Goal: Information Seeking & Learning: Learn about a topic

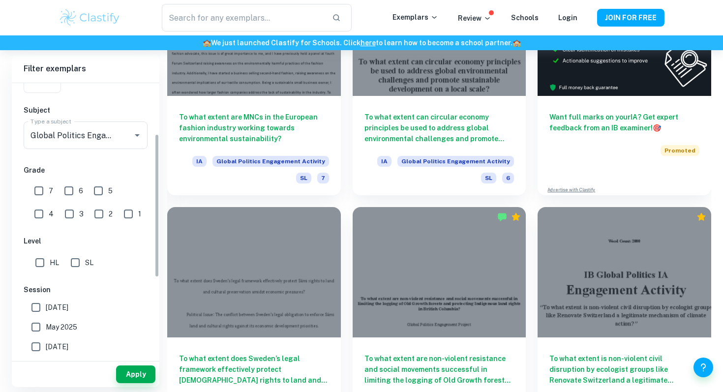
scroll to position [97, 0]
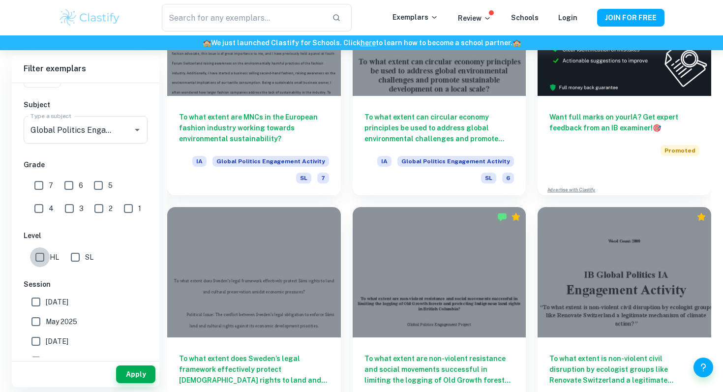
click at [40, 265] on input "HL" at bounding box center [40, 257] width 20 height 20
checkbox input "true"
click at [134, 377] on button "Apply" at bounding box center [135, 374] width 39 height 18
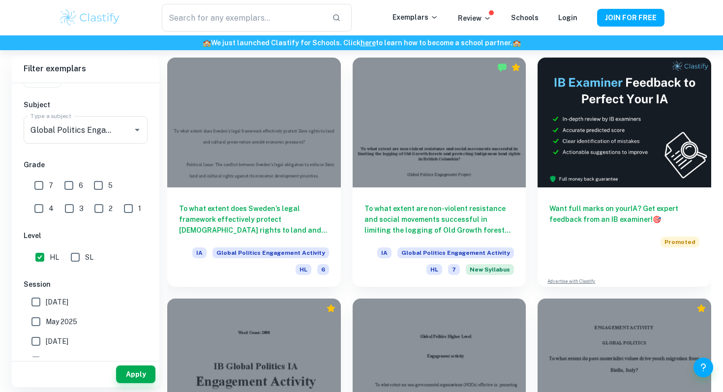
scroll to position [296, 0]
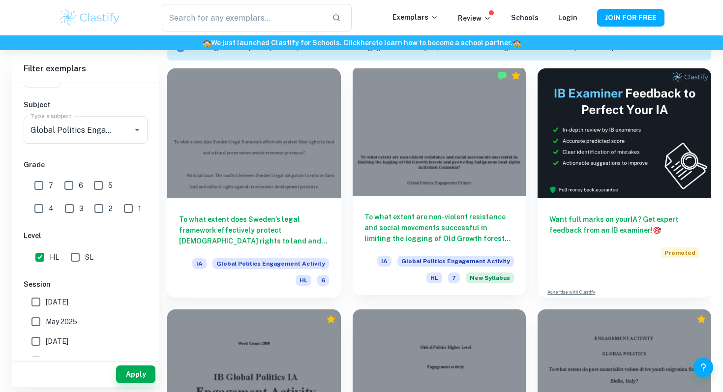
click at [426, 235] on h6 "To what extent are non-violent resistance and social movements successful in li…" at bounding box center [439, 227] width 150 height 32
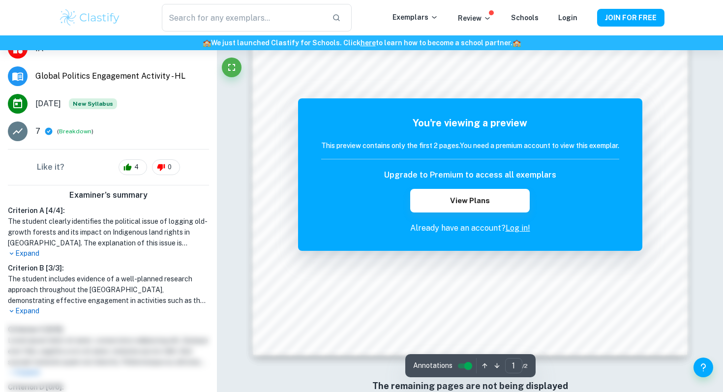
scroll to position [242, 0]
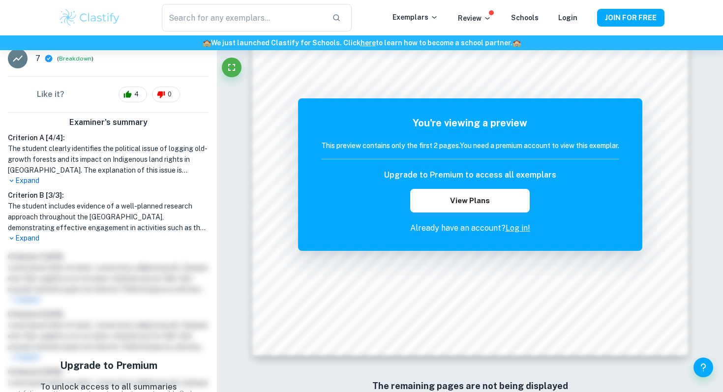
click at [21, 180] on p "Expand" at bounding box center [108, 181] width 201 height 10
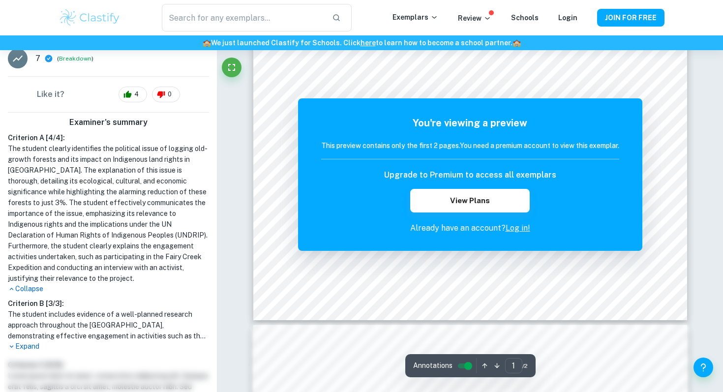
scroll to position [0, 0]
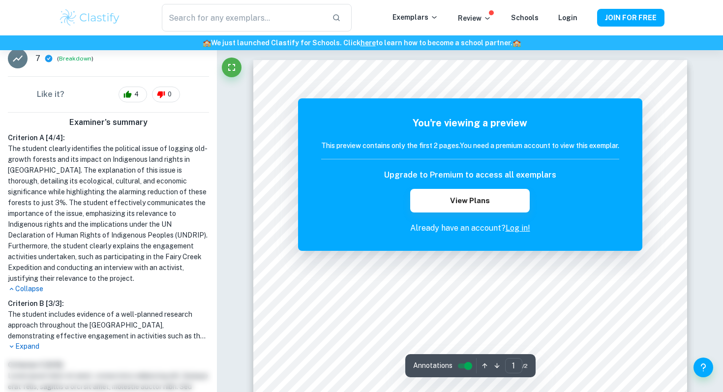
click at [423, 146] on h6 "This preview contains only the first 2 pages. You need a premium account to vie…" at bounding box center [470, 145] width 298 height 11
click at [495, 367] on icon "button" at bounding box center [496, 365] width 7 height 7
click at [234, 70] on icon "Fullscreen" at bounding box center [231, 67] width 7 height 7
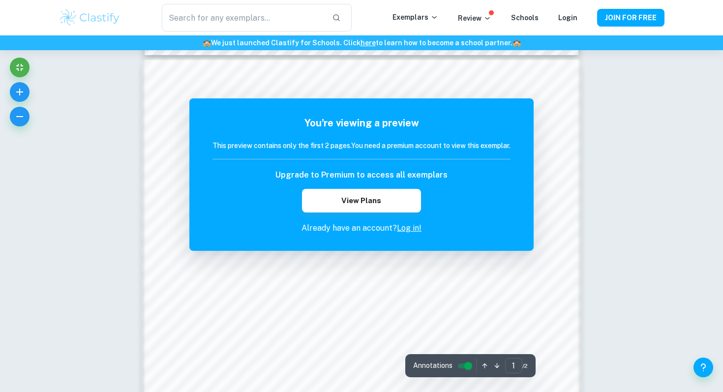
click at [21, 68] on icon "Exit fullscreen" at bounding box center [20, 67] width 12 height 12
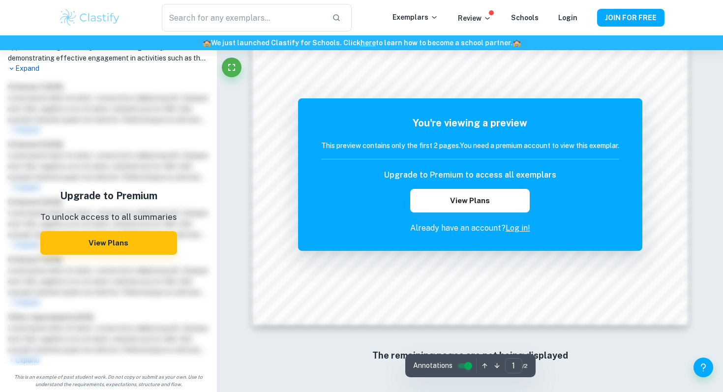
scroll to position [701, 0]
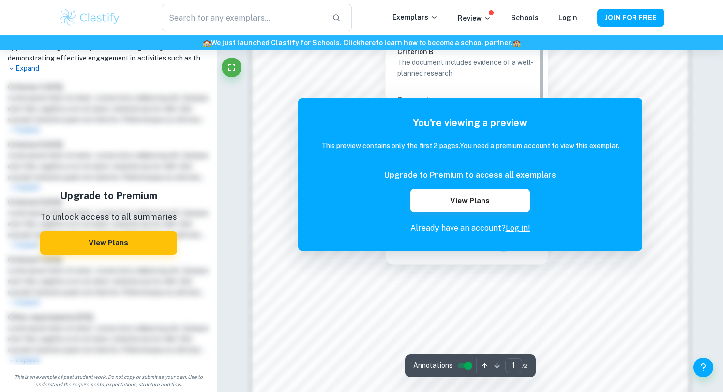
click at [430, 276] on div at bounding box center [533, 272] width 206 height 11
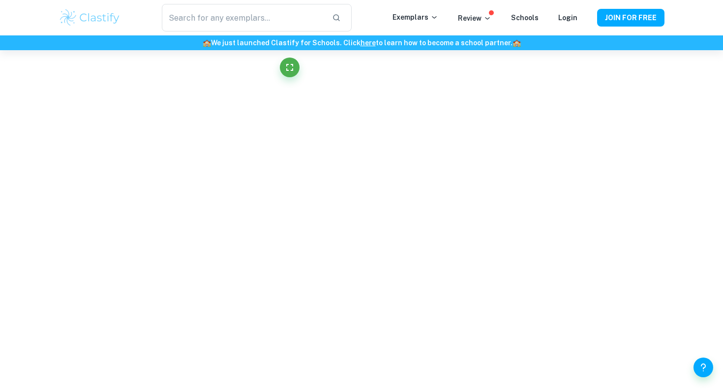
scroll to position [938, 0]
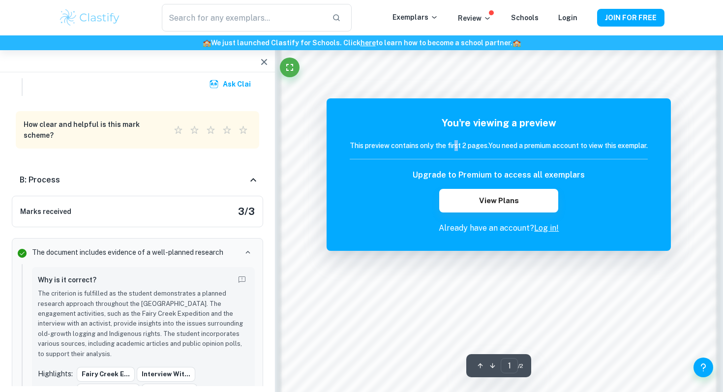
click at [453, 144] on h6 "This preview contains only the first 2 pages. You need a premium account to vie…" at bounding box center [499, 145] width 298 height 11
click at [661, 101] on div "You're viewing a preview This preview contains only the first 2 pages. You need…" at bounding box center [499, 174] width 344 height 152
click at [268, 60] on icon "button" at bounding box center [264, 62] width 12 height 12
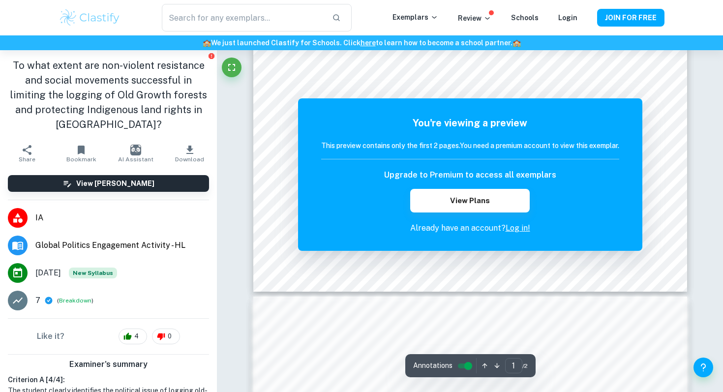
scroll to position [159, 0]
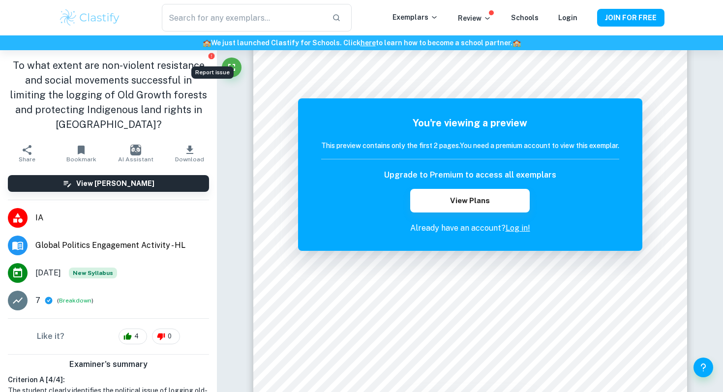
click at [212, 57] on icon "Report issue" at bounding box center [212, 56] width 6 height 6
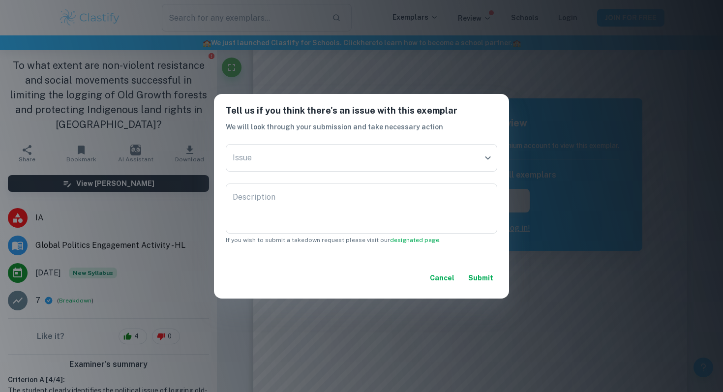
click at [530, 158] on div "Tell us if you think there's an issue with this exemplar We will look through y…" at bounding box center [361, 196] width 723 height 392
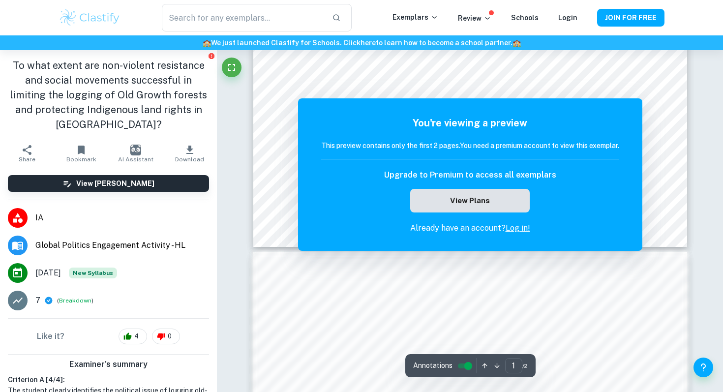
scroll to position [863, 0]
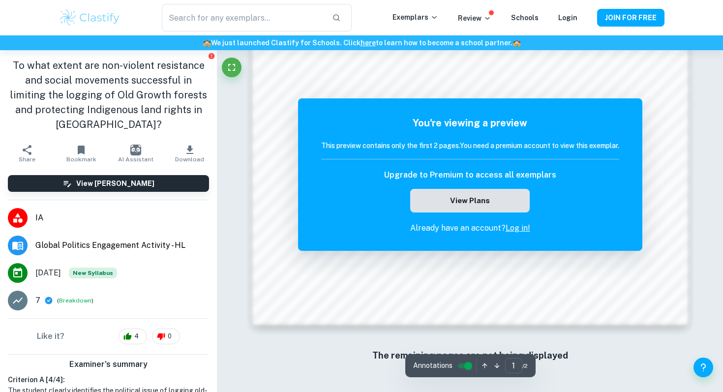
click at [490, 199] on button "View Plans" at bounding box center [469, 201] width 119 height 24
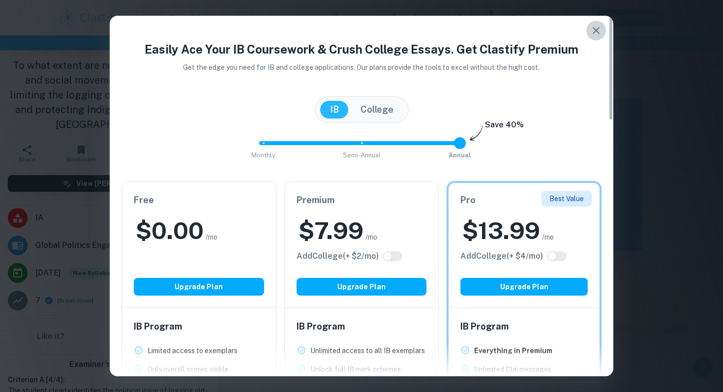
click at [597, 30] on icon "button" at bounding box center [596, 31] width 12 height 12
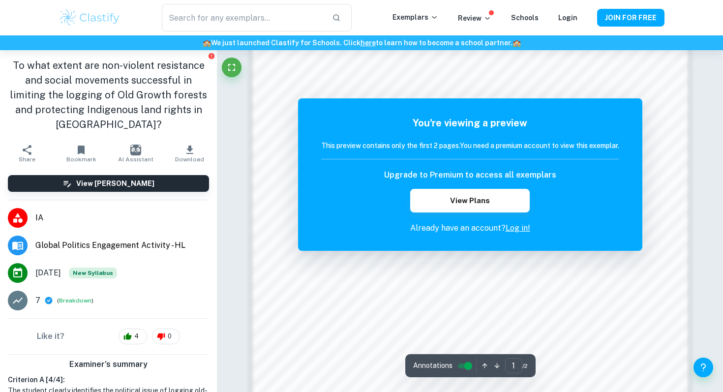
scroll to position [452, 0]
click at [492, 294] on div at bounding box center [469, 296] width 331 height 11
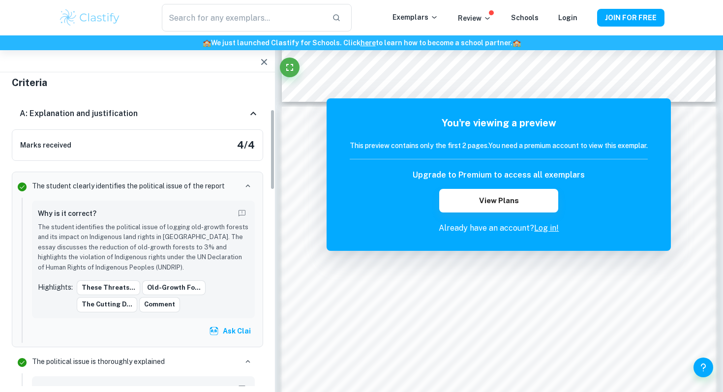
scroll to position [119, 0]
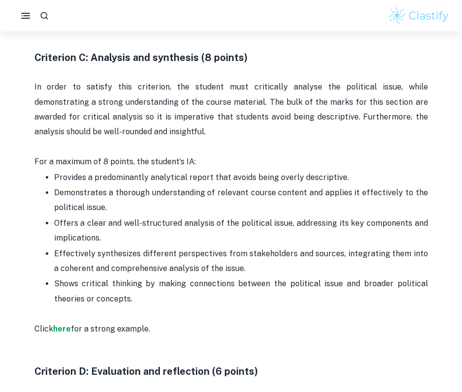
scroll to position [1075, 0]
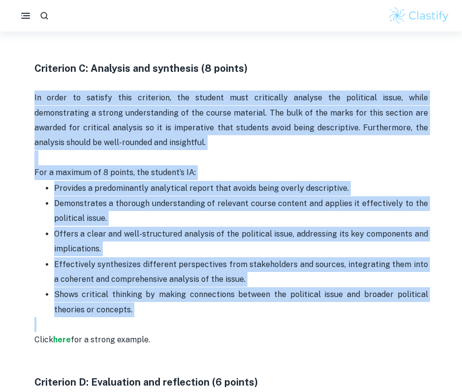
drag, startPoint x: 35, startPoint y: 97, endPoint x: 270, endPoint y: 317, distance: 322.5
click at [270, 317] on div "Are you in the process of writing your Global Politics Internal Assessment? Cla…" at bounding box center [230, 286] width 393 height 1888
copy div "In order to satisfy this criterion, the student must critically analyse the pol…"
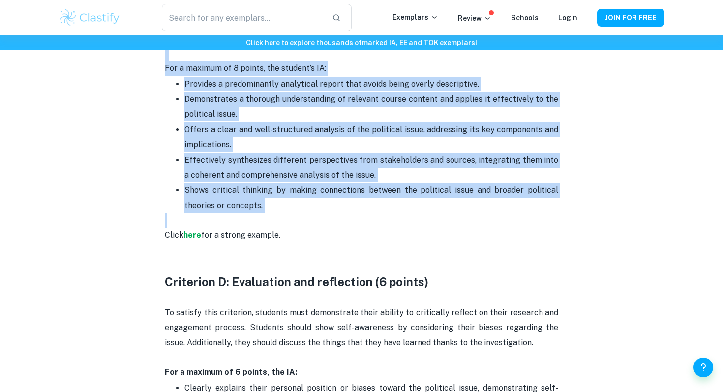
scroll to position [1218, 0]
click at [194, 239] on strong "here" at bounding box center [192, 235] width 18 height 9
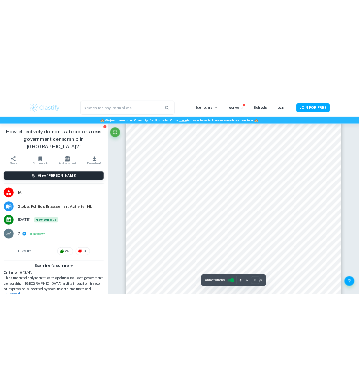
scroll to position [1482, 0]
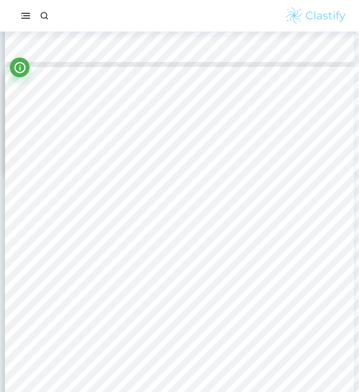
type input "4"
